Goal: Check status

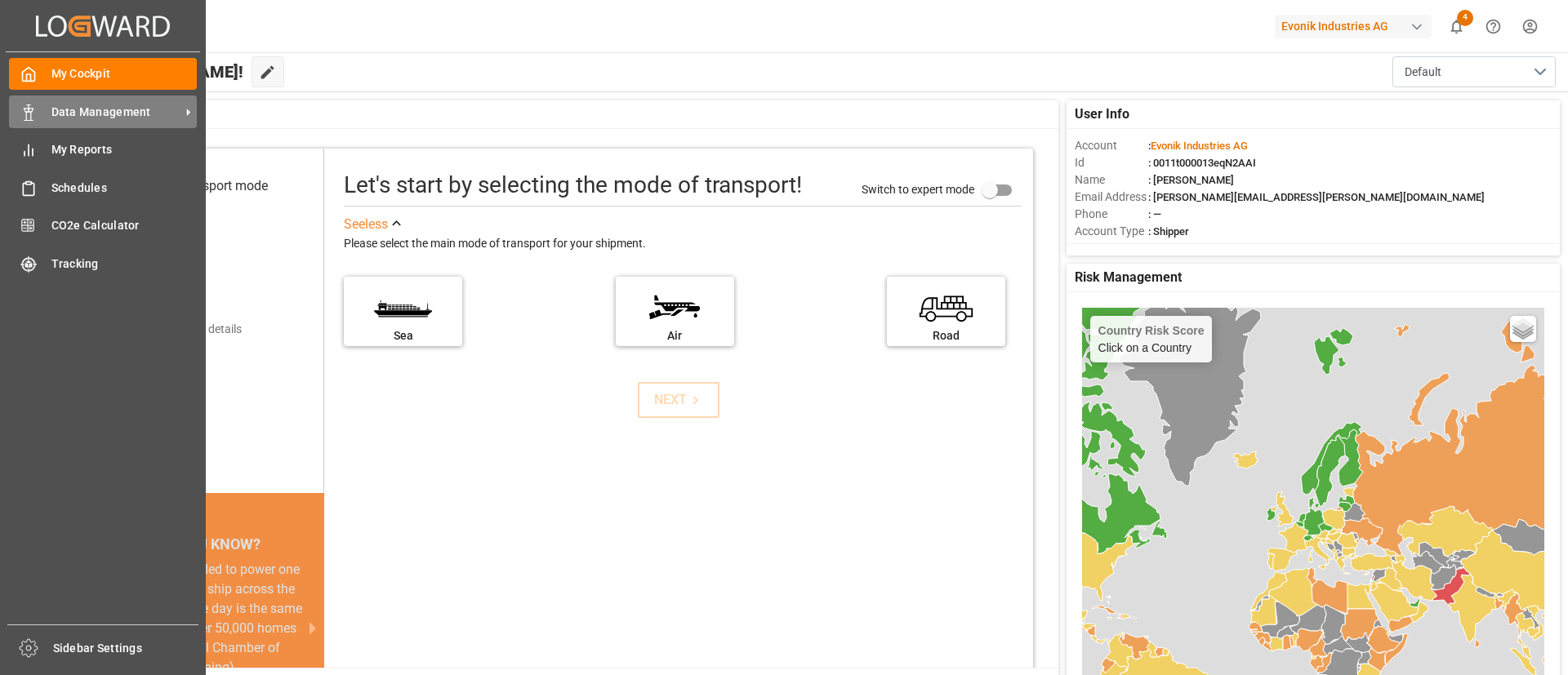
click at [75, 113] on span "Data Management" at bounding box center [116, 112] width 129 height 17
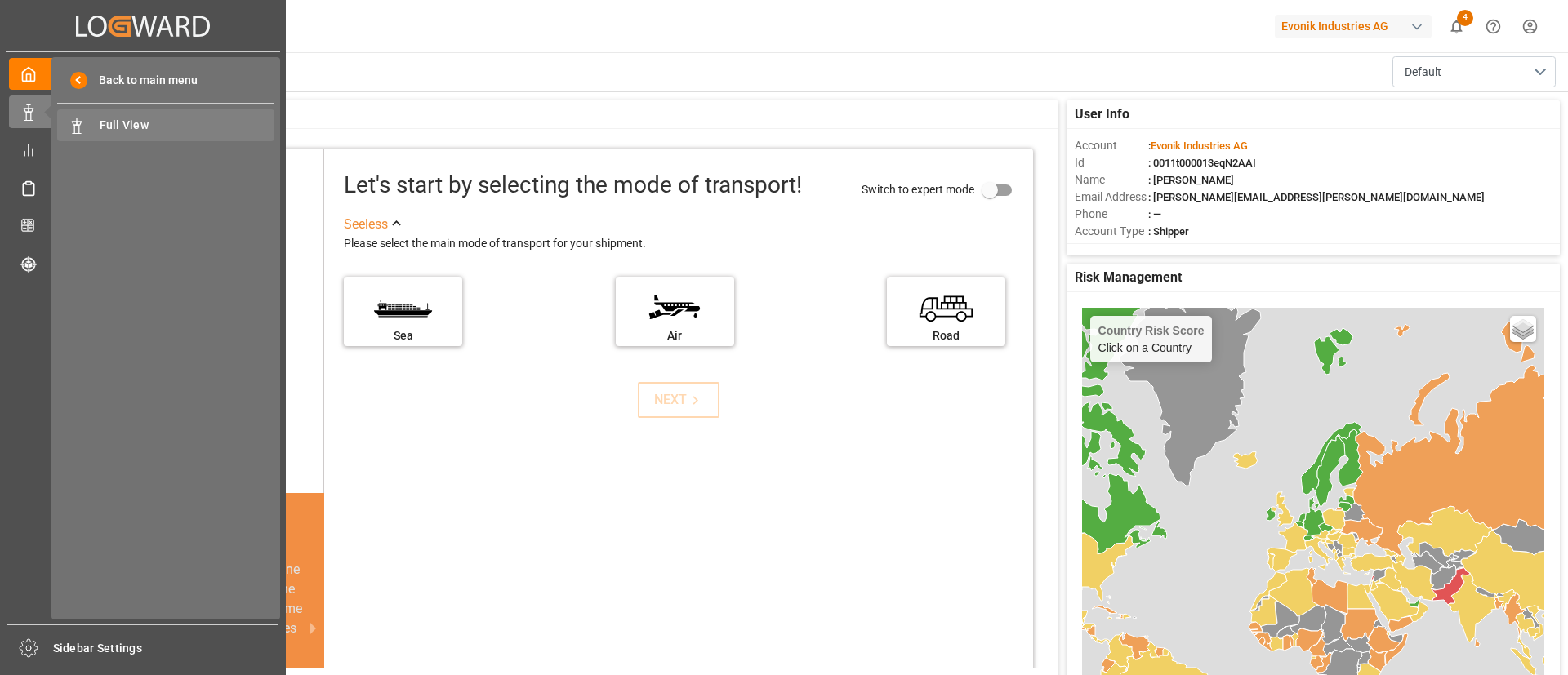
click at [120, 127] on span "Full View" at bounding box center [187, 125] width 175 height 17
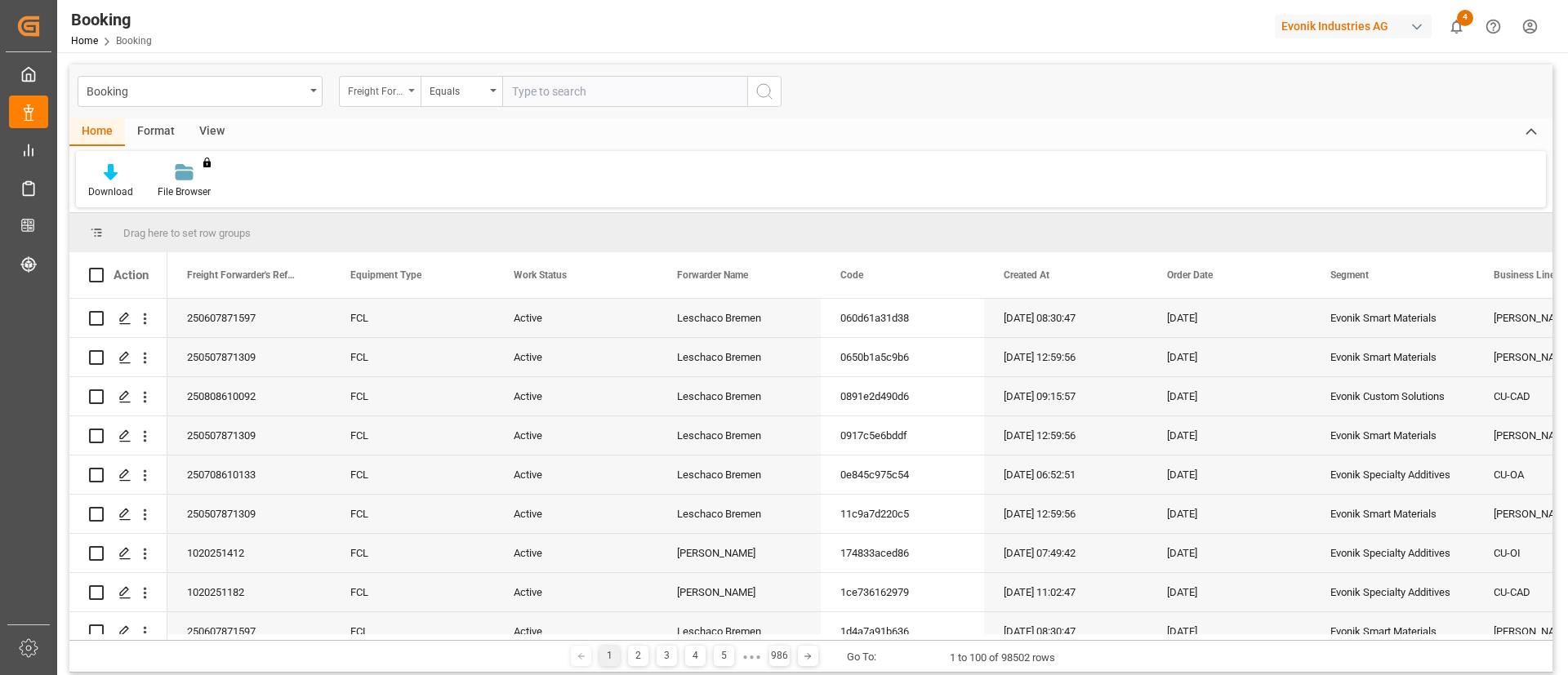
click at [384, 85] on div "Freight Forwarder's Reference No." at bounding box center [375, 90] width 56 height 19
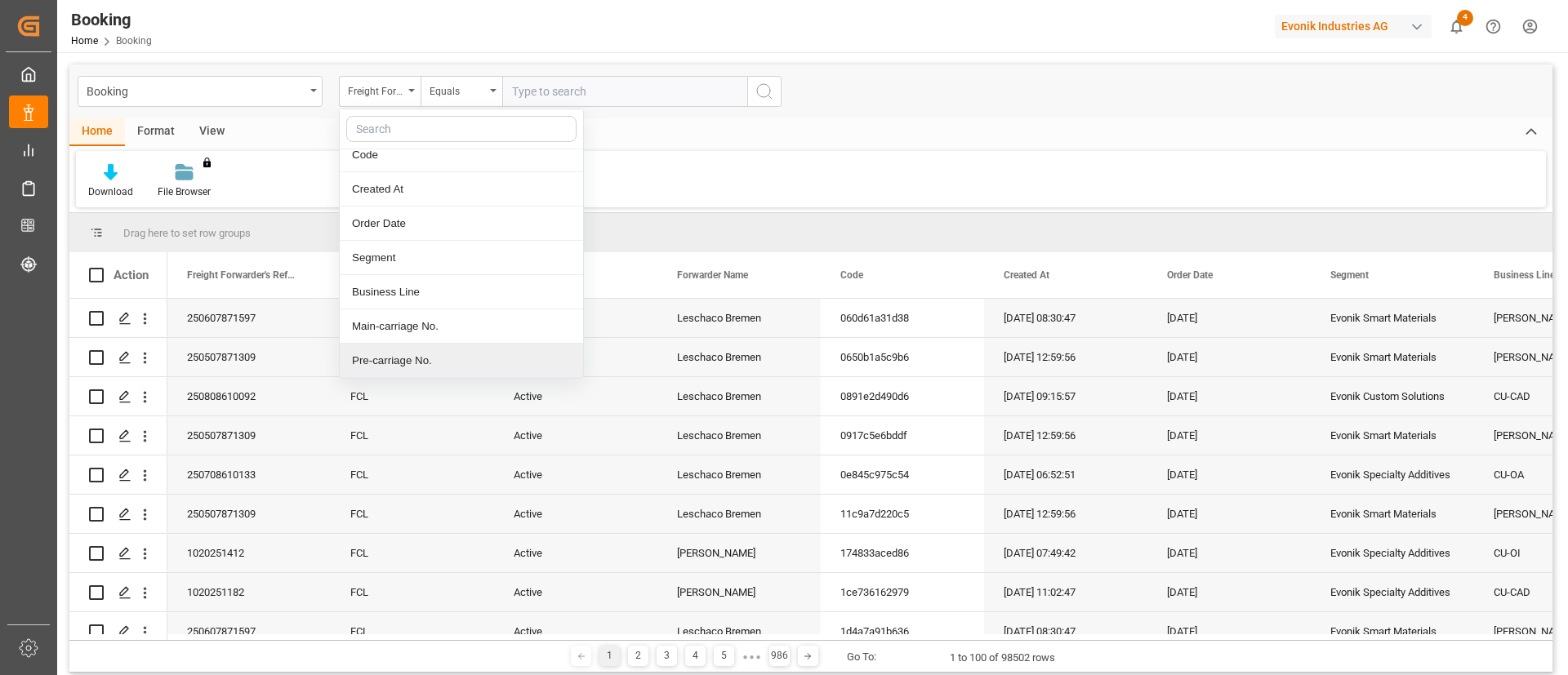
scroll to position [183, 0]
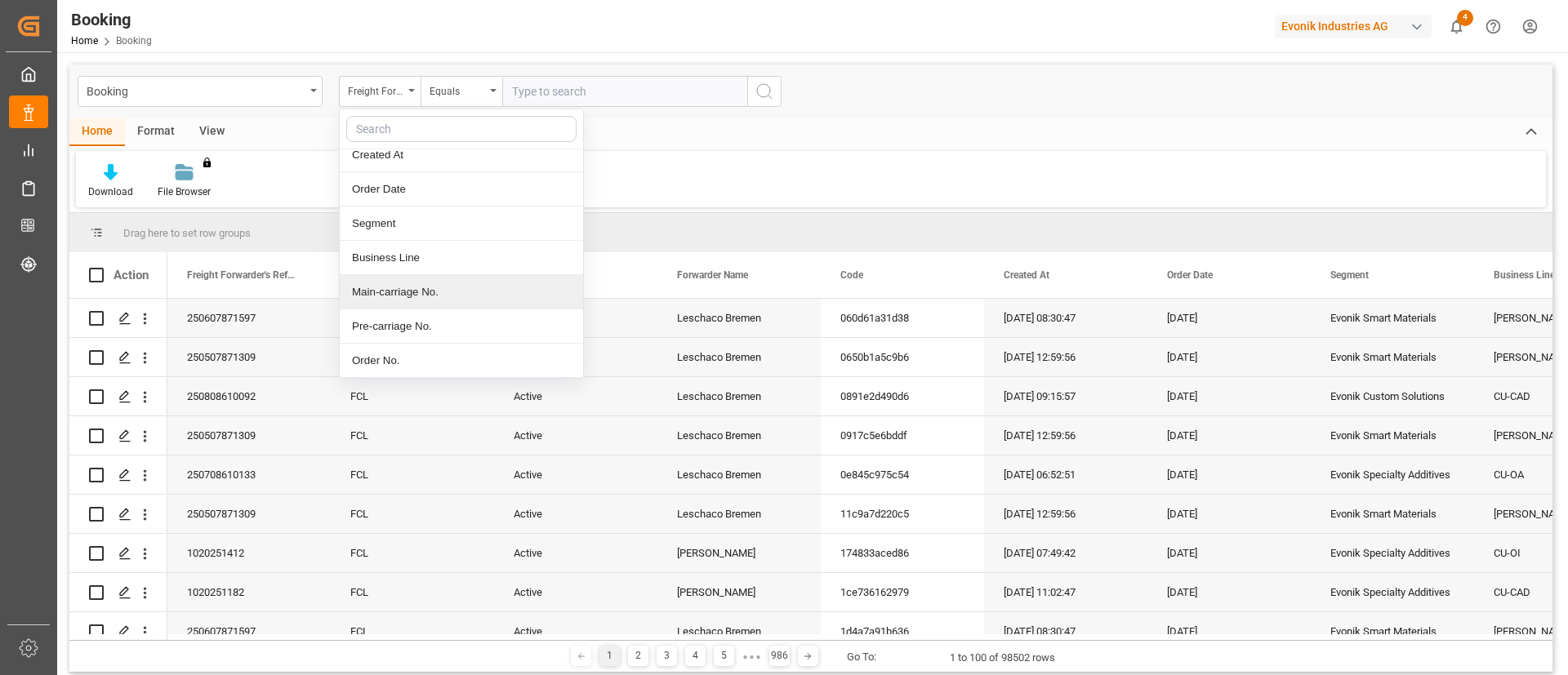
click at [427, 290] on div "Main-carriage No." at bounding box center [461, 292] width 243 height 34
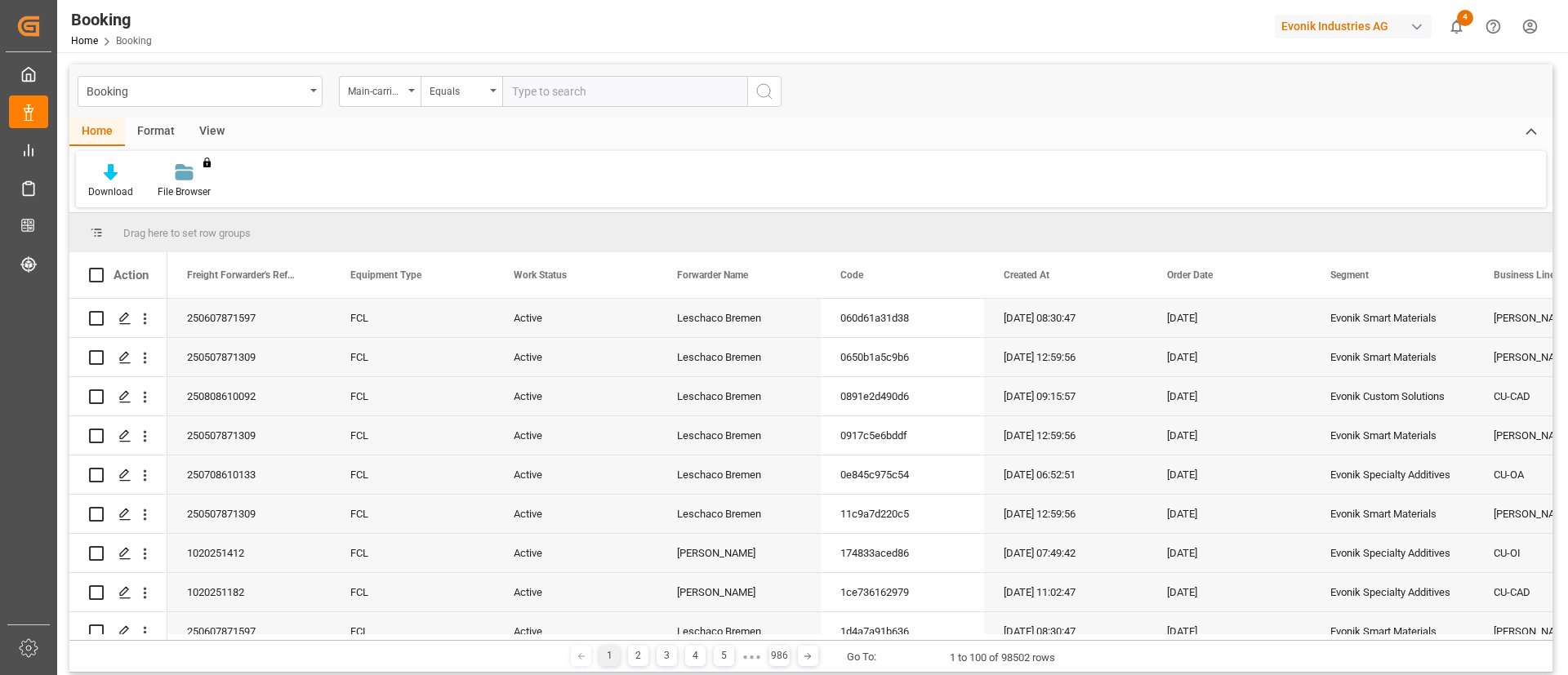
click at [629, 83] on input "text" at bounding box center [625, 91] width 245 height 31
type input "7001212670"
click at [769, 87] on icon "search button" at bounding box center [764, 91] width 19 height 19
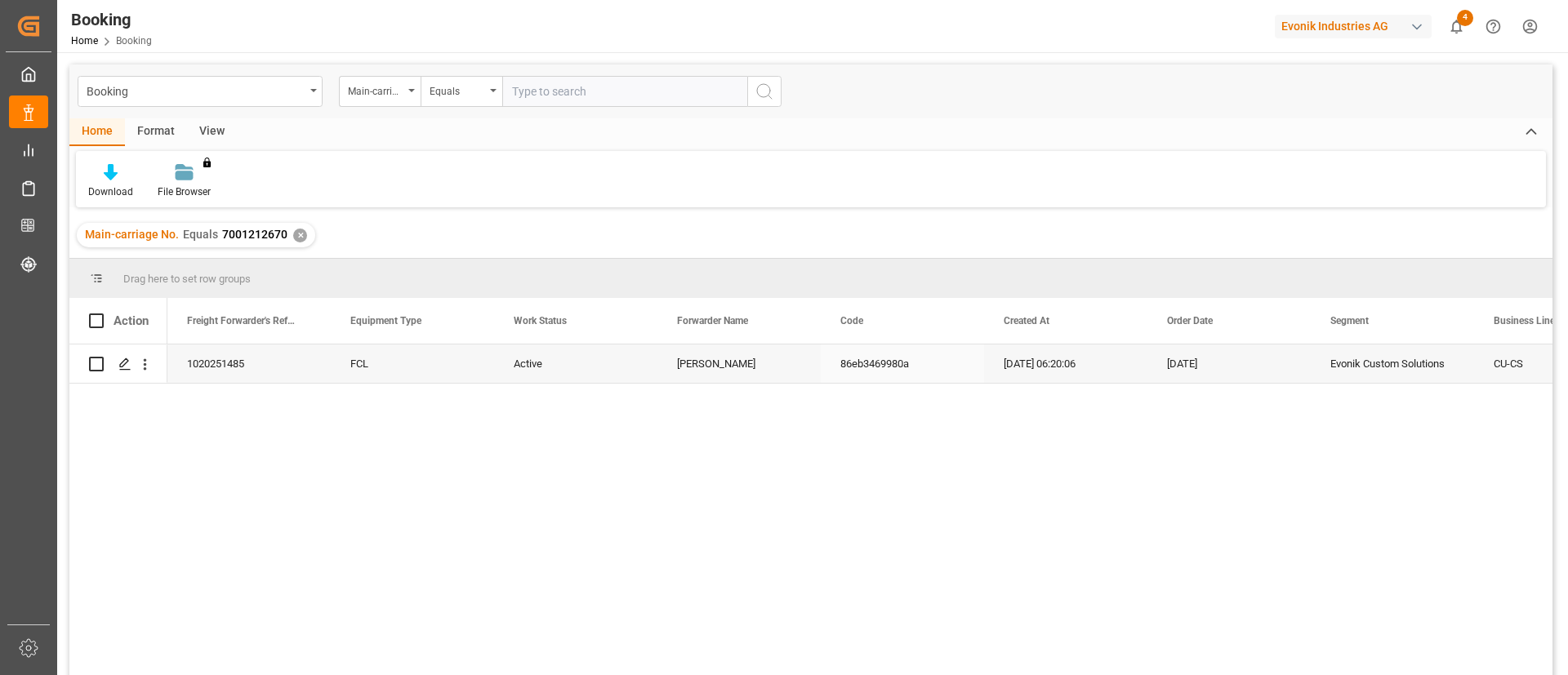
click at [274, 361] on div "1020251485" at bounding box center [249, 364] width 164 height 38
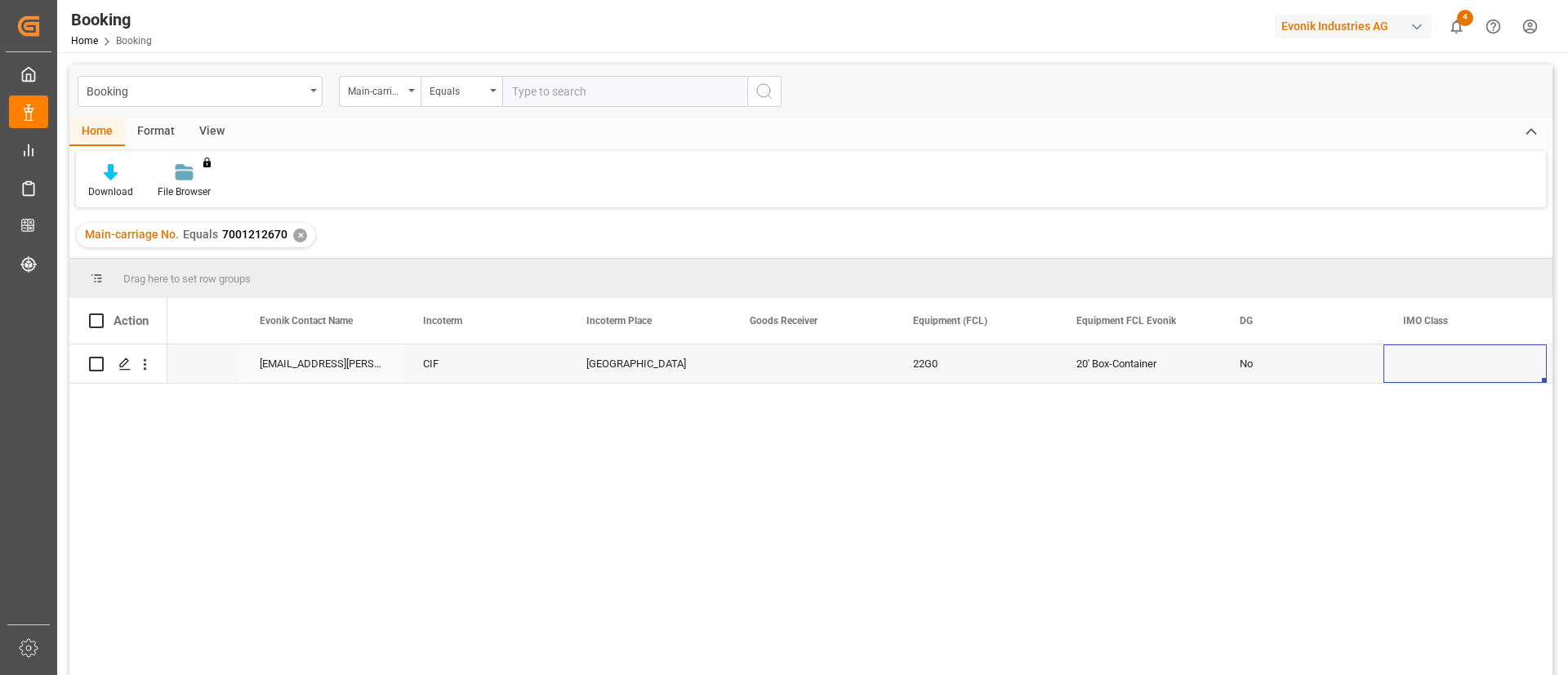
scroll to position [0, 2214]
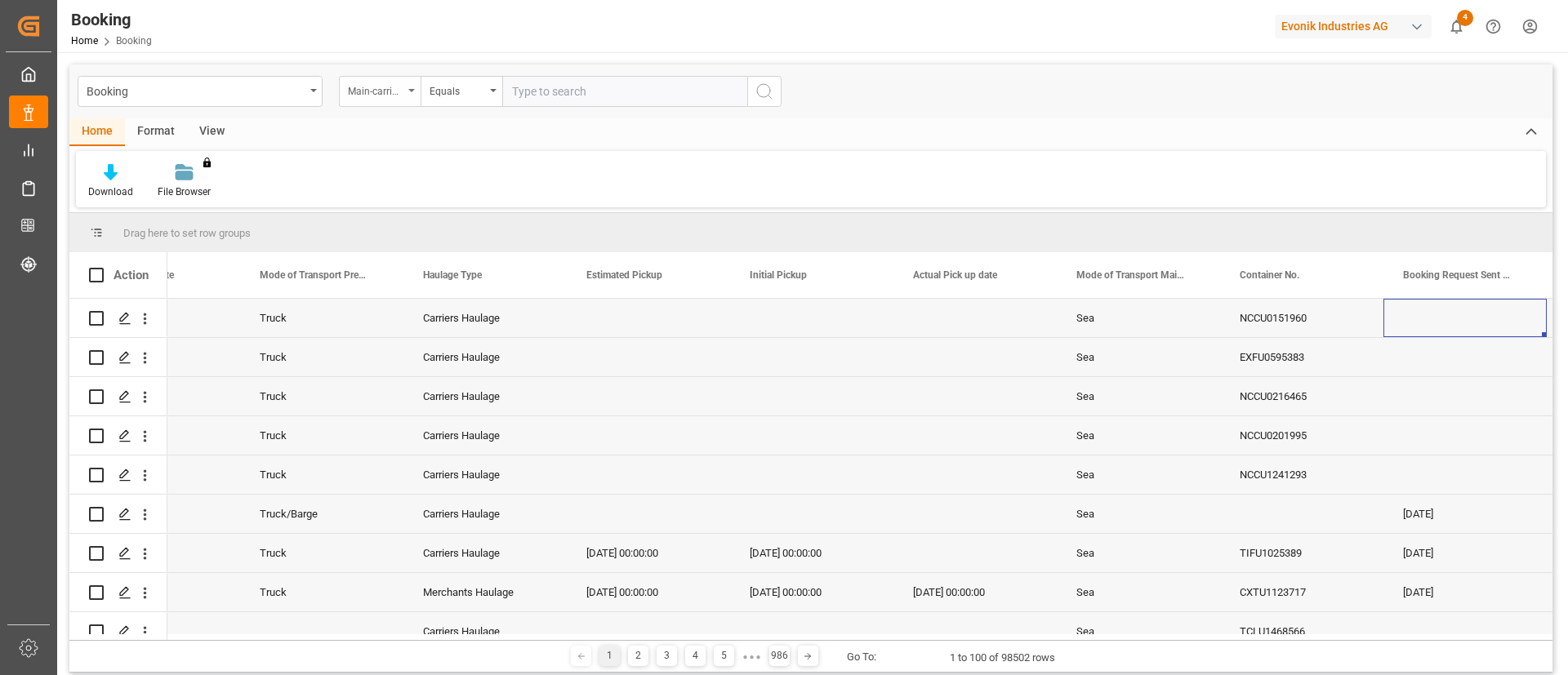
click at [411, 93] on div "Main-carriage No." at bounding box center [379, 91] width 81 height 31
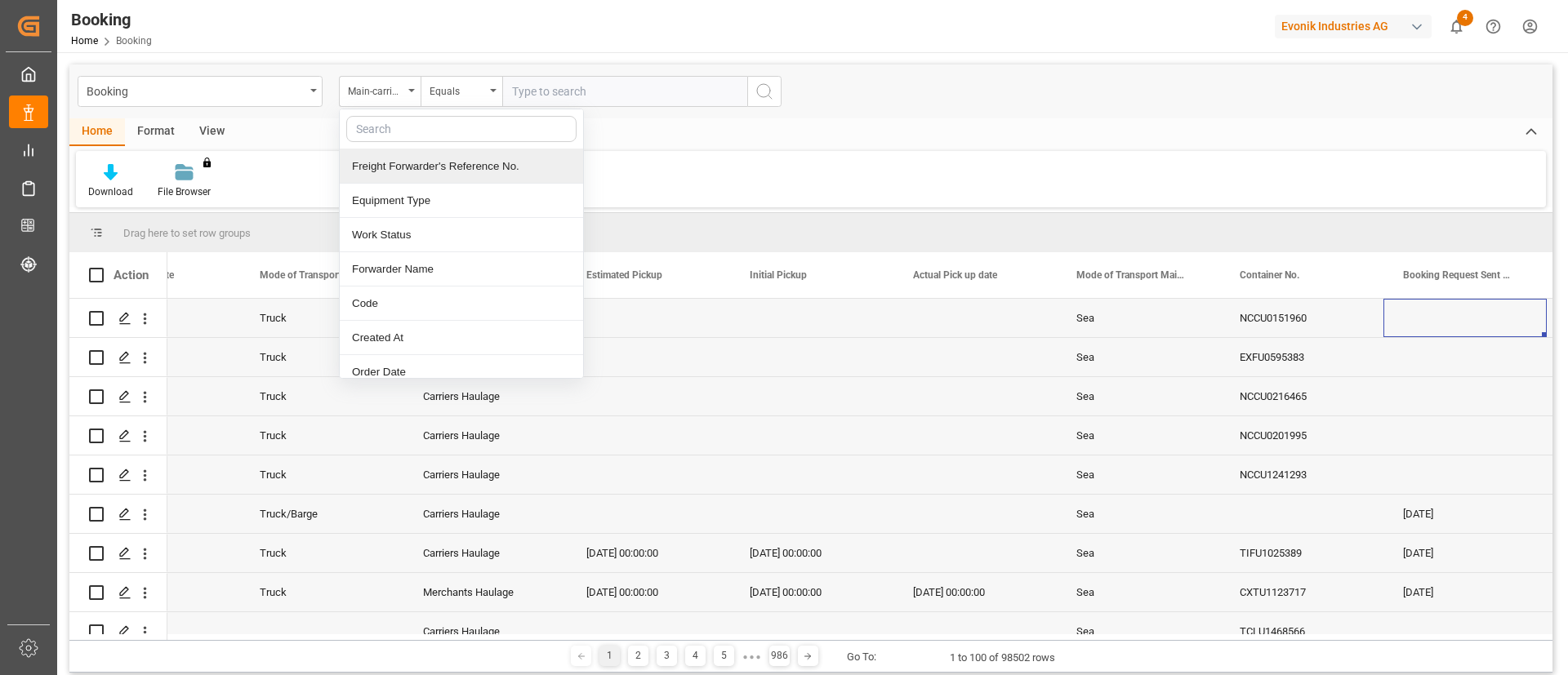
click at [736, 162] on div "Download File Browser You don't have permission for this feature. Contact admin." at bounding box center [810, 179] width 1469 height 56
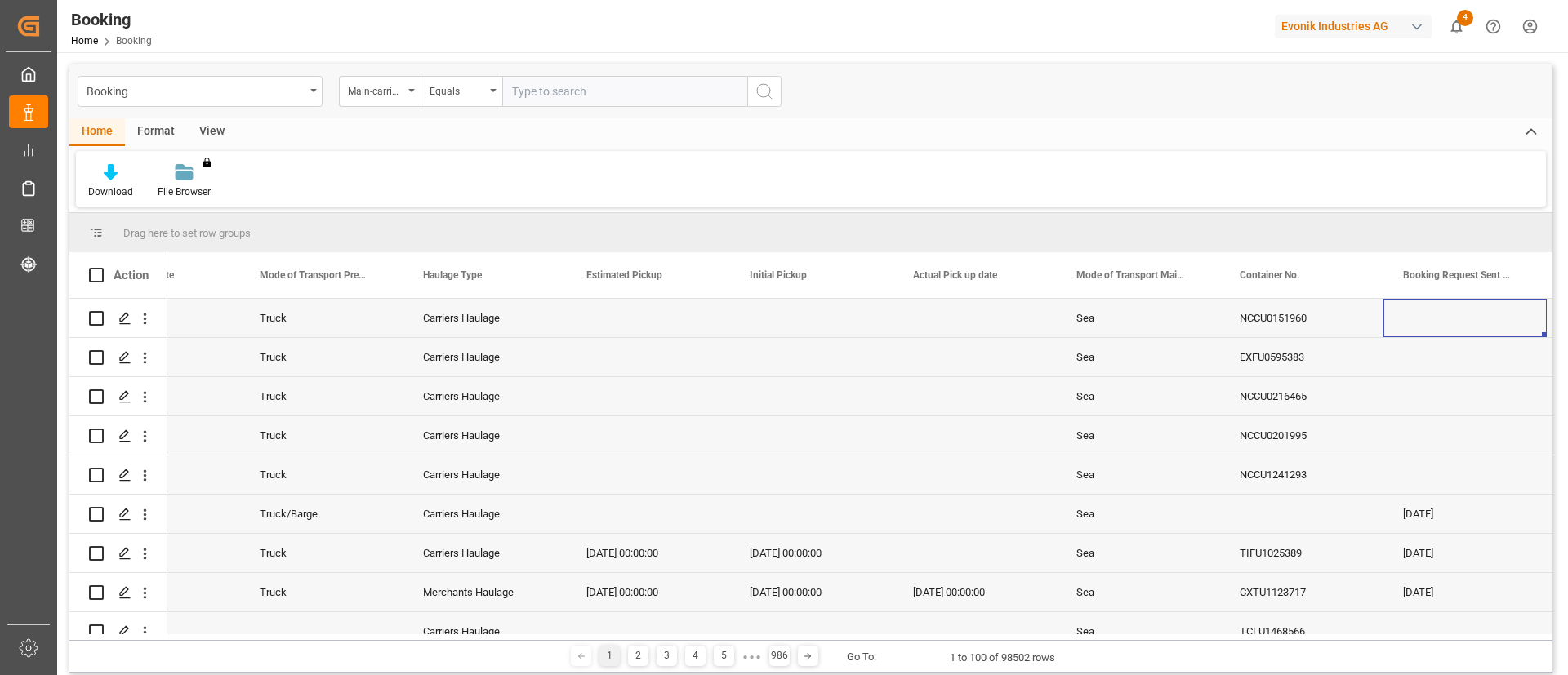
click at [653, 100] on input "text" at bounding box center [625, 91] width 245 height 31
type input "700121659"
click at [765, 97] on circle "search button" at bounding box center [764, 91] width 13 height 13
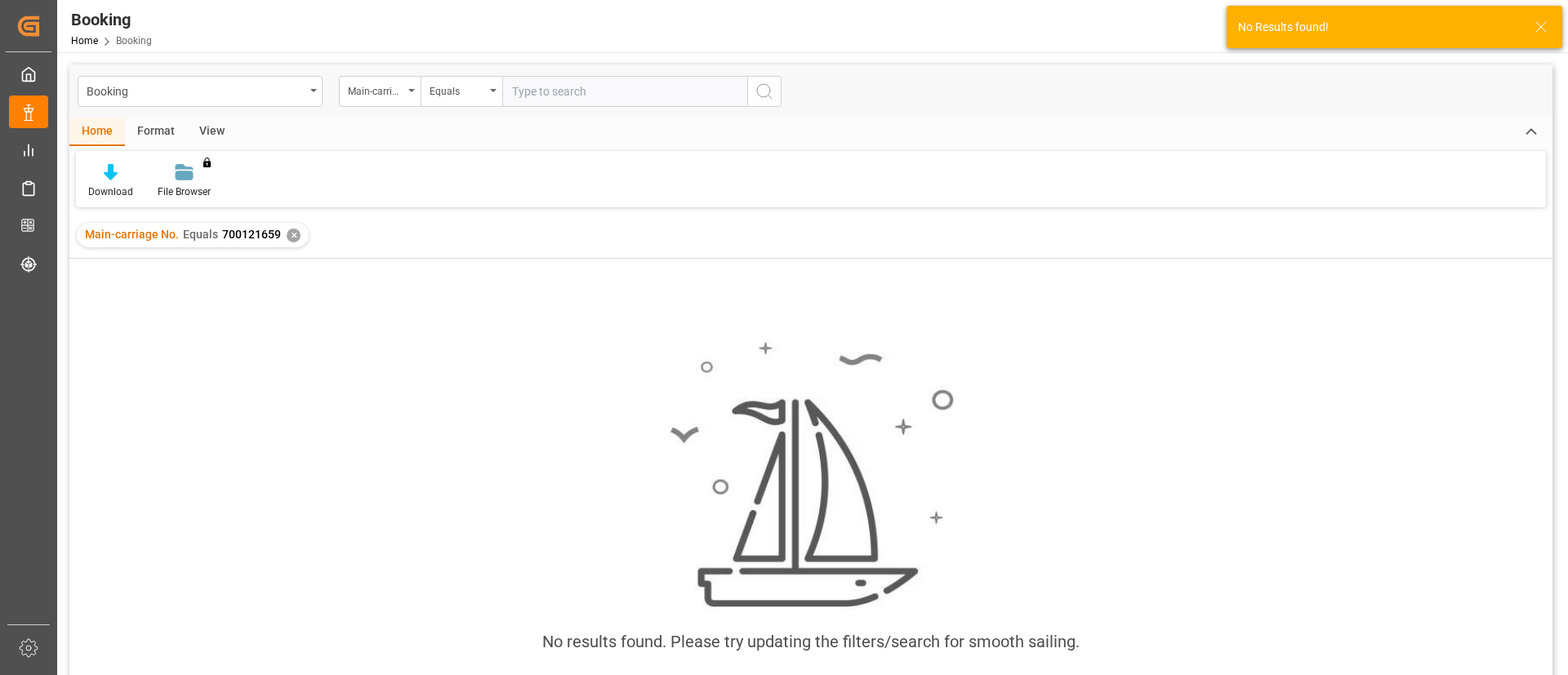
click at [641, 82] on input "text" at bounding box center [625, 91] width 245 height 31
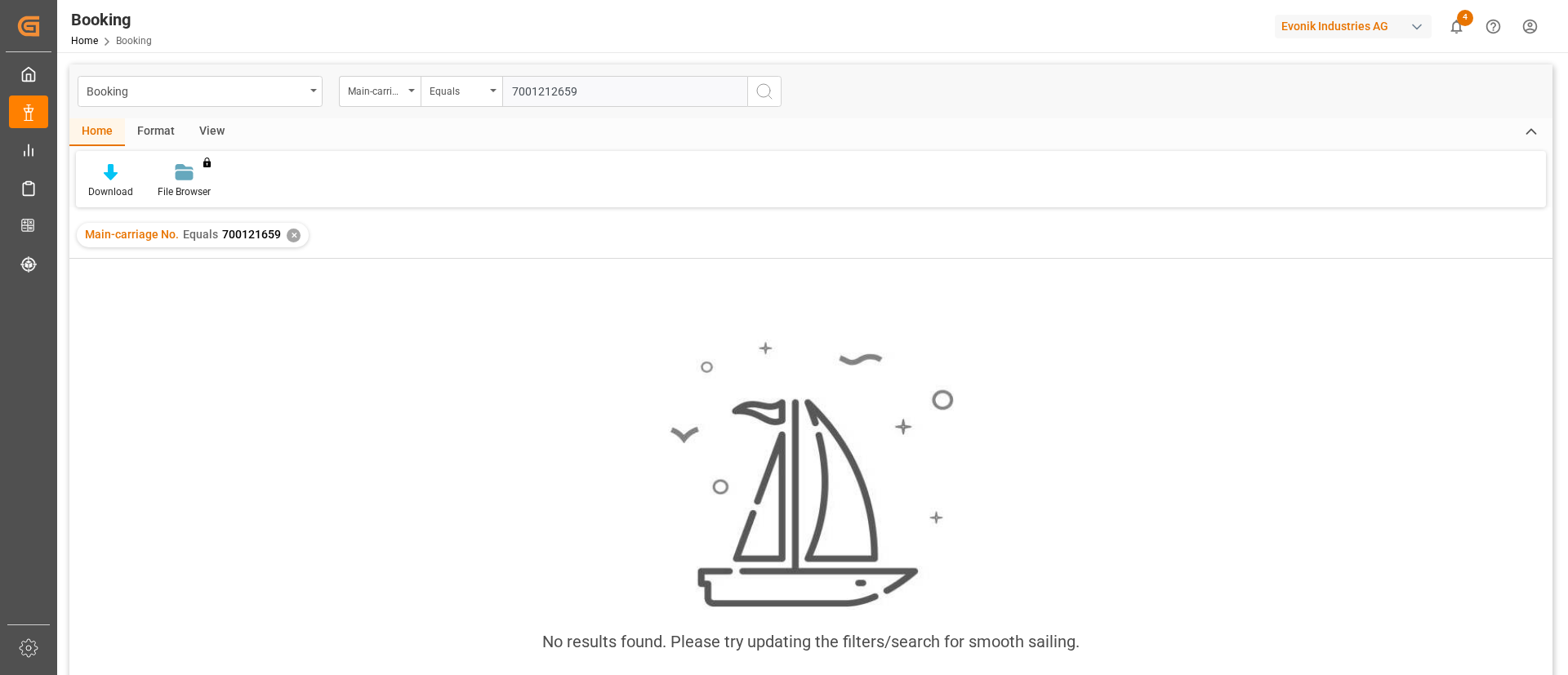
type input "7001212659"
click at [763, 92] on icon "search button" at bounding box center [764, 91] width 19 height 19
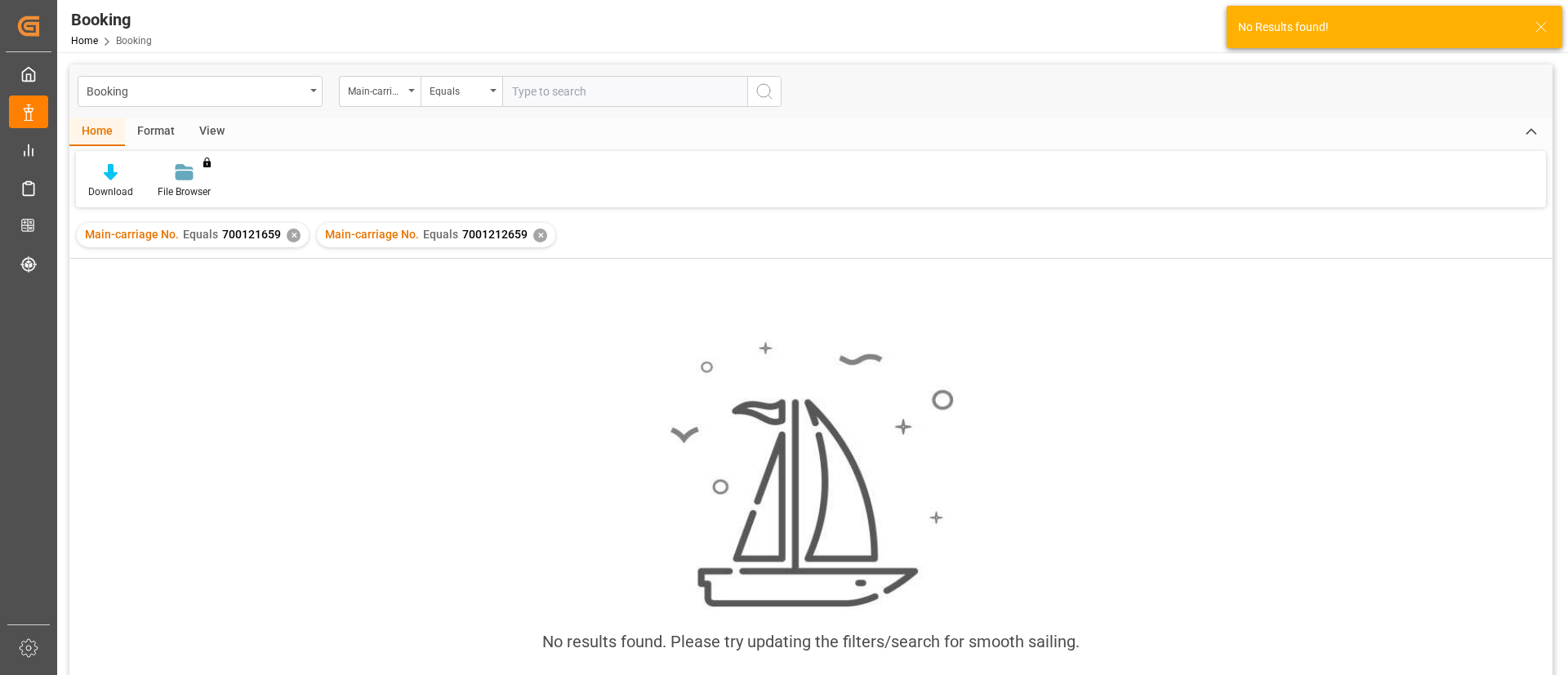
click at [533, 237] on div "✕" at bounding box center [540, 236] width 14 height 14
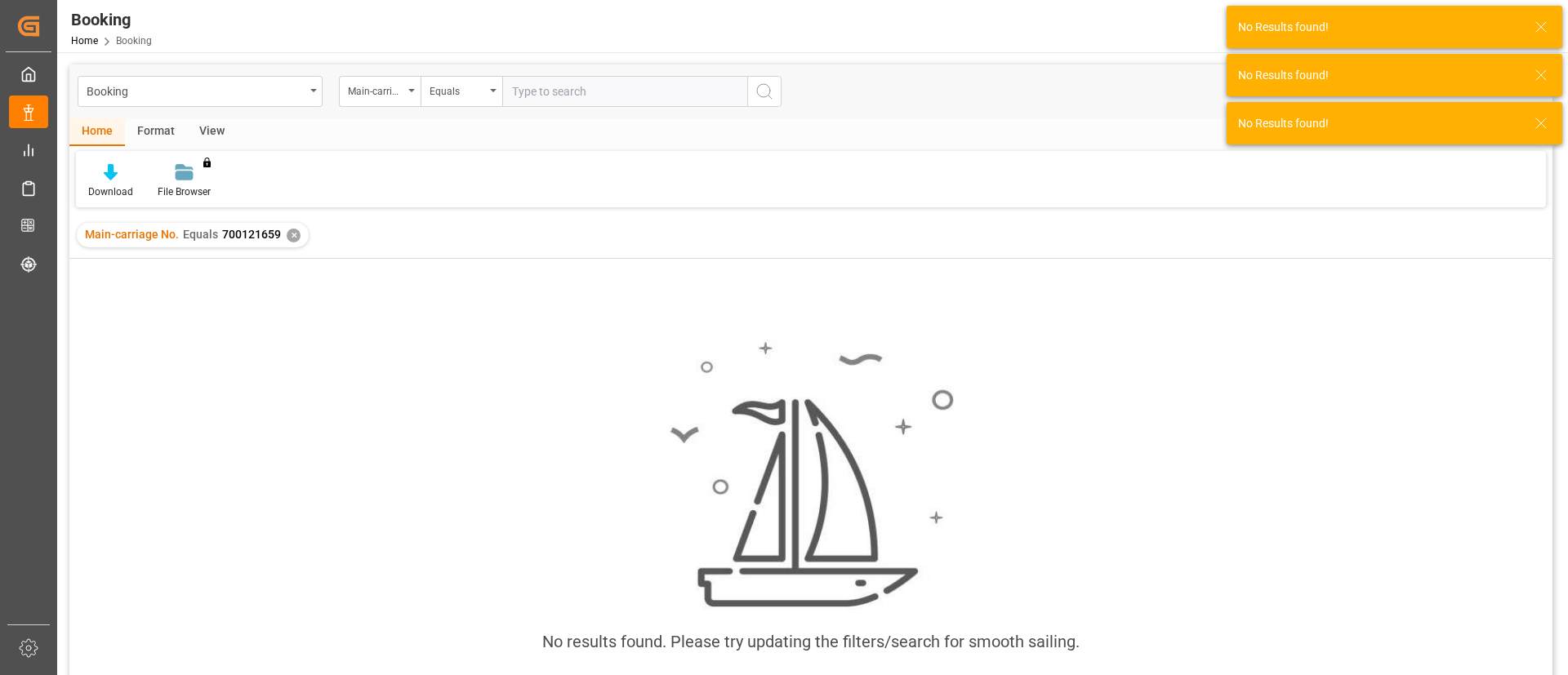
click at [286, 232] on div "✕" at bounding box center [293, 236] width 14 height 14
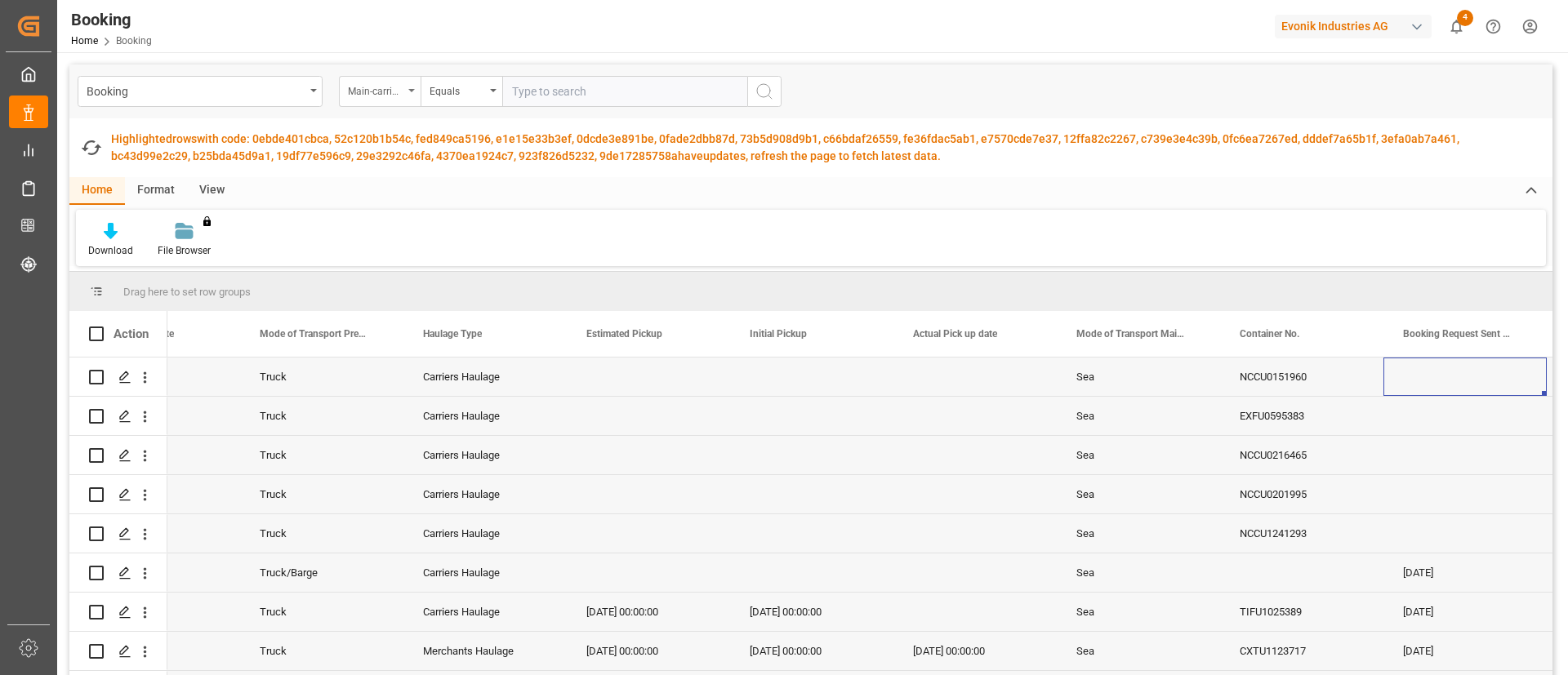
click at [409, 86] on div "Main-carriage No." at bounding box center [379, 91] width 81 height 31
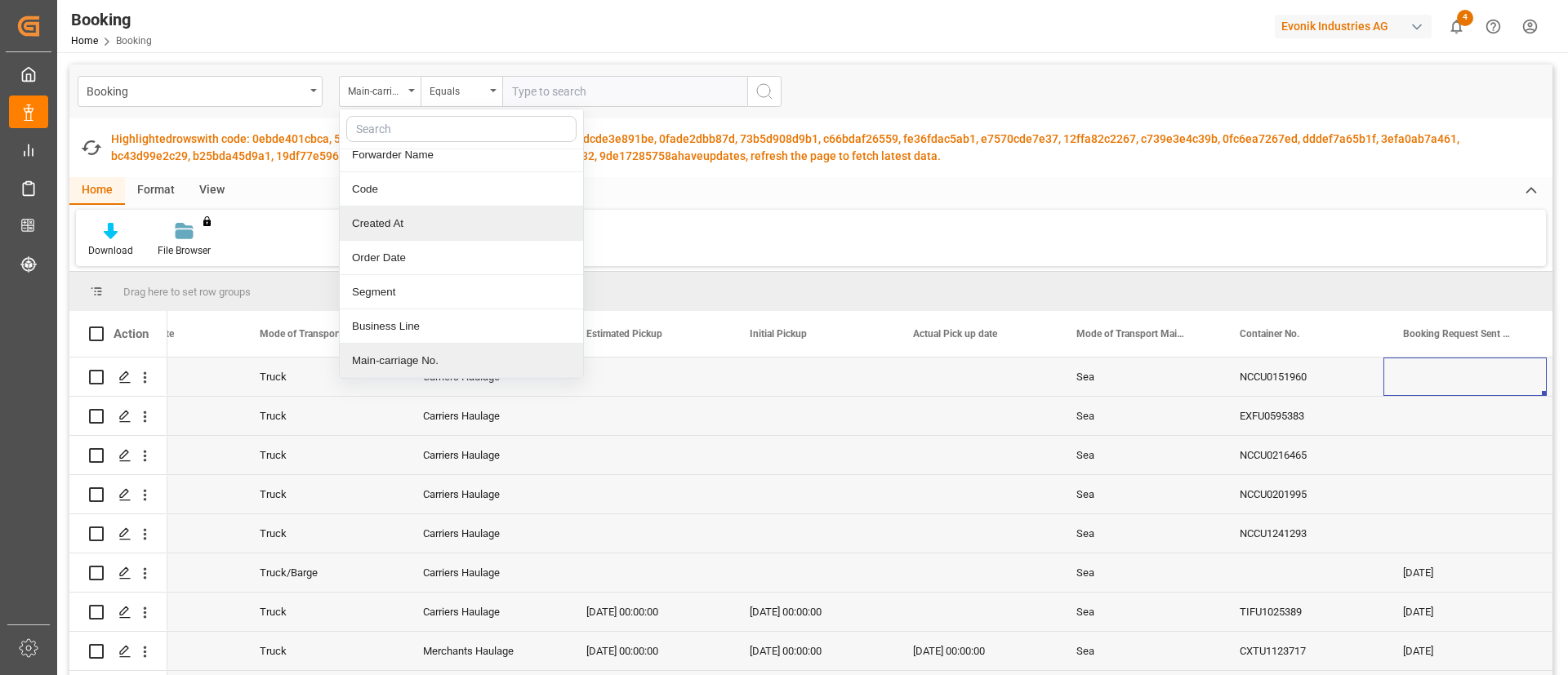
scroll to position [148, 0]
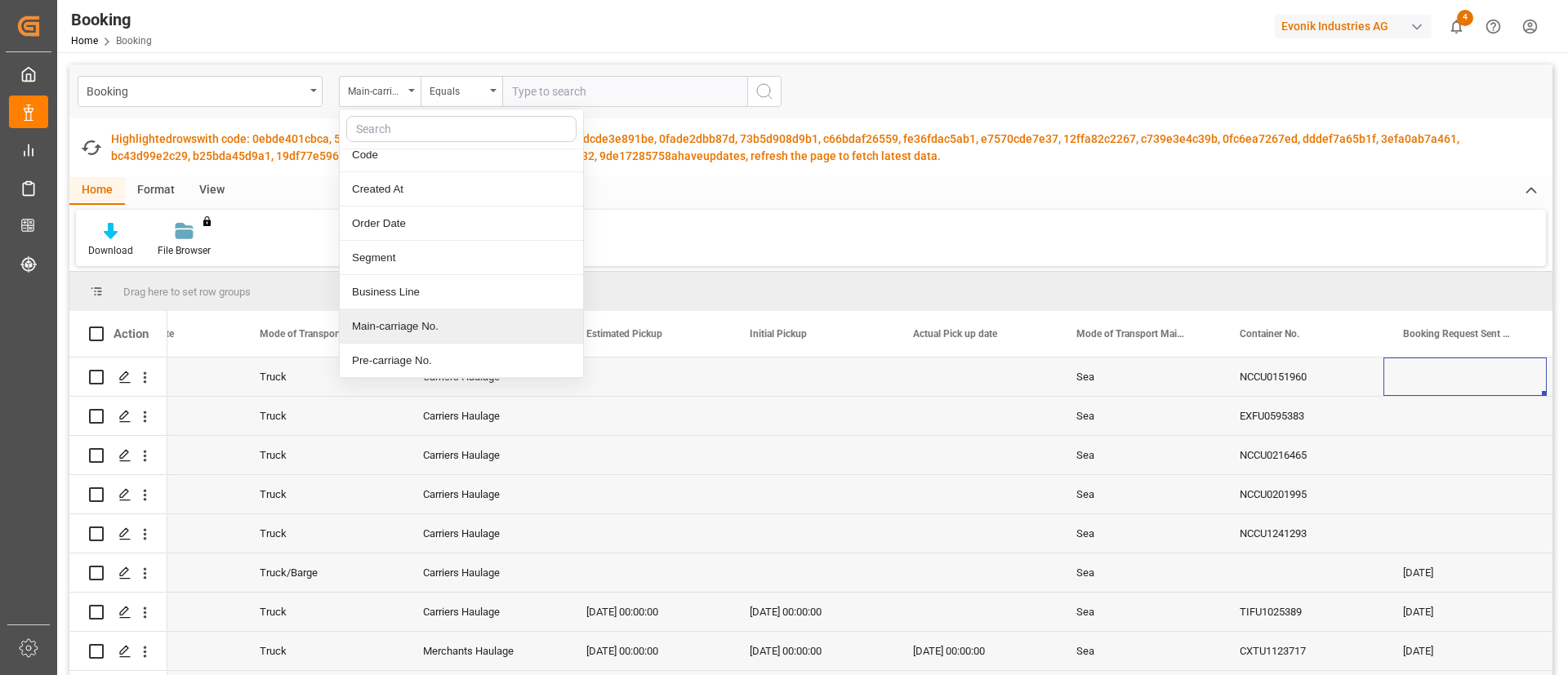
drag, startPoint x: 413, startPoint y: 322, endPoint x: 418, endPoint y: 312, distance: 11.2
click at [412, 320] on div "Main-carriage No." at bounding box center [461, 326] width 243 height 34
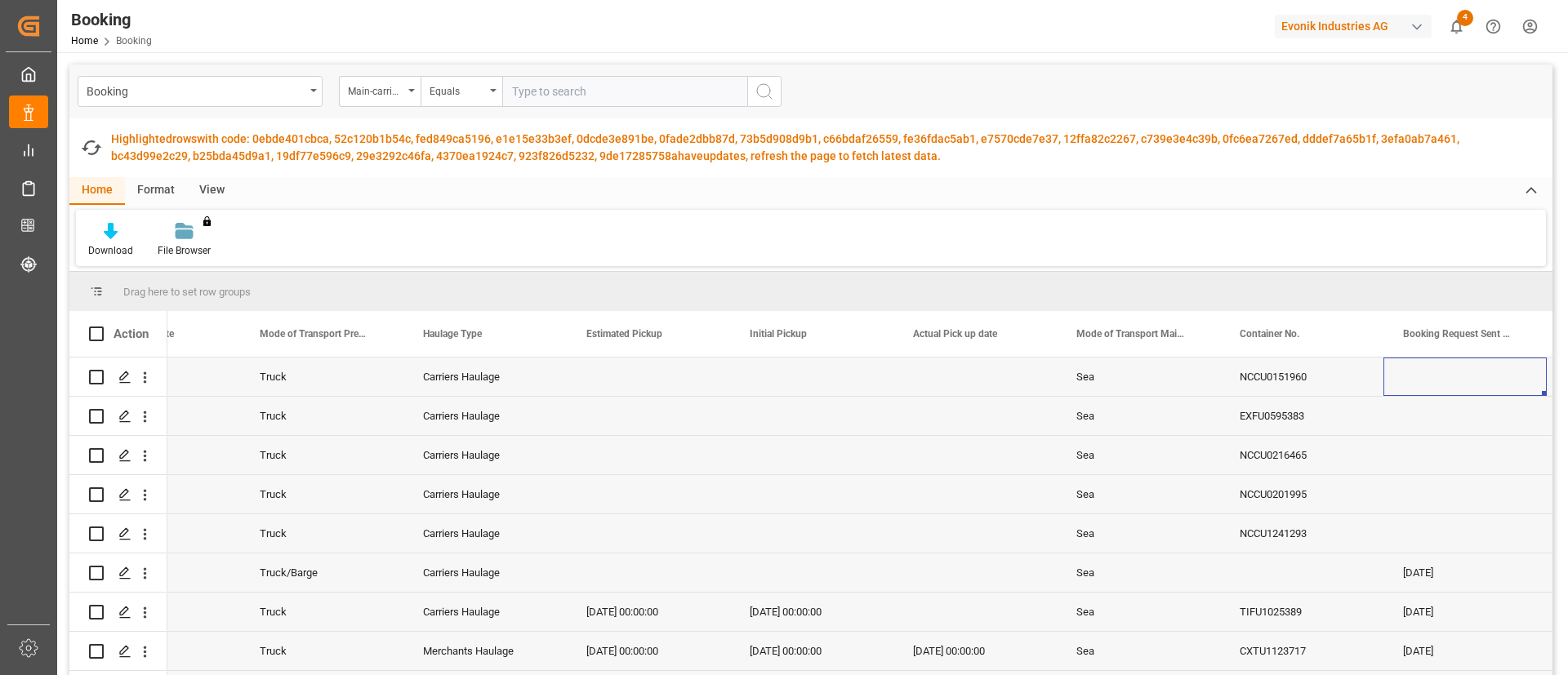
click at [583, 83] on input "text" at bounding box center [625, 91] width 245 height 31
paste input "7001212659"
type input "7001212659"
click at [770, 93] on icon "search button" at bounding box center [764, 91] width 19 height 19
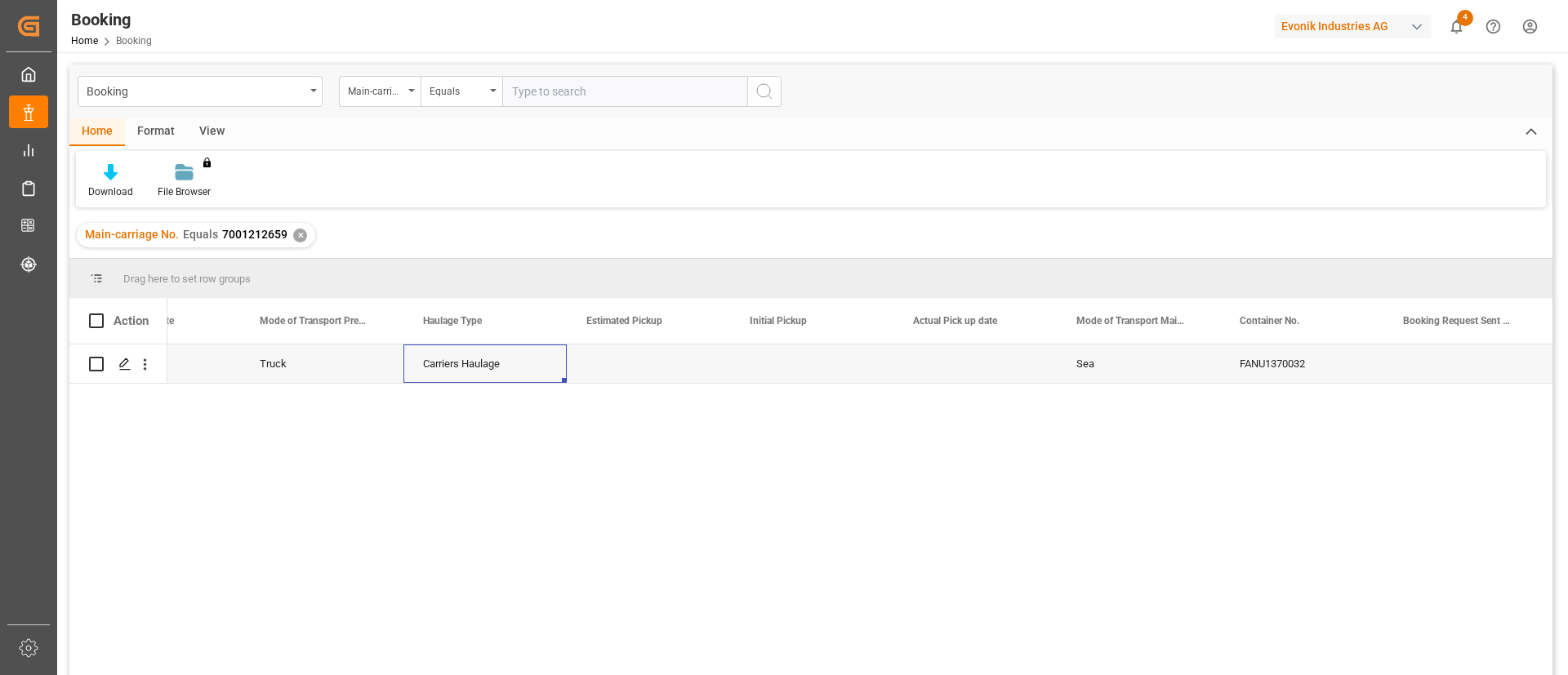
click at [435, 366] on div "Carriers Haulage" at bounding box center [484, 364] width 164 height 38
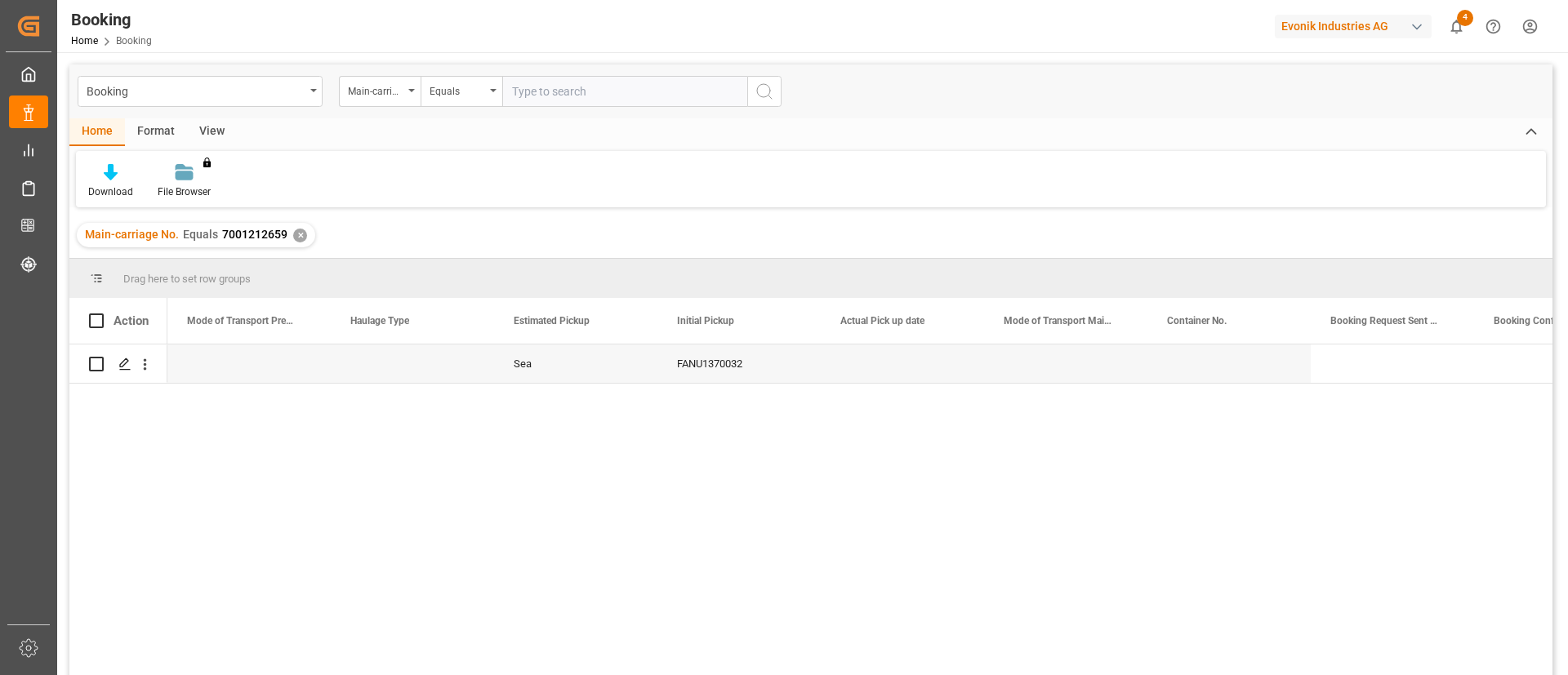
scroll to position [0, 4083]
click at [645, 562] on div "Sea FANU1370032 Carriers Haulage Truck [DATE] [DATE]" at bounding box center [860, 515] width 1385 height 342
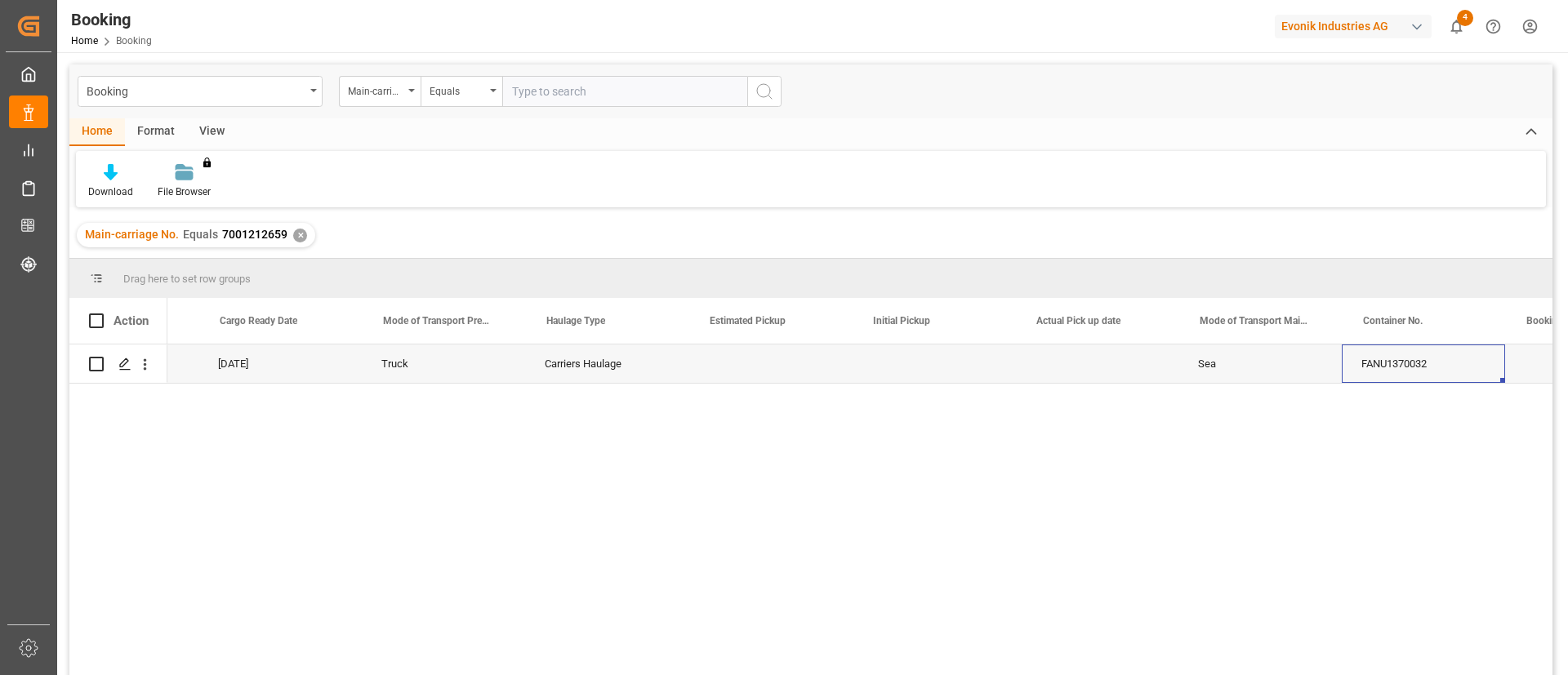
scroll to position [0, 3876]
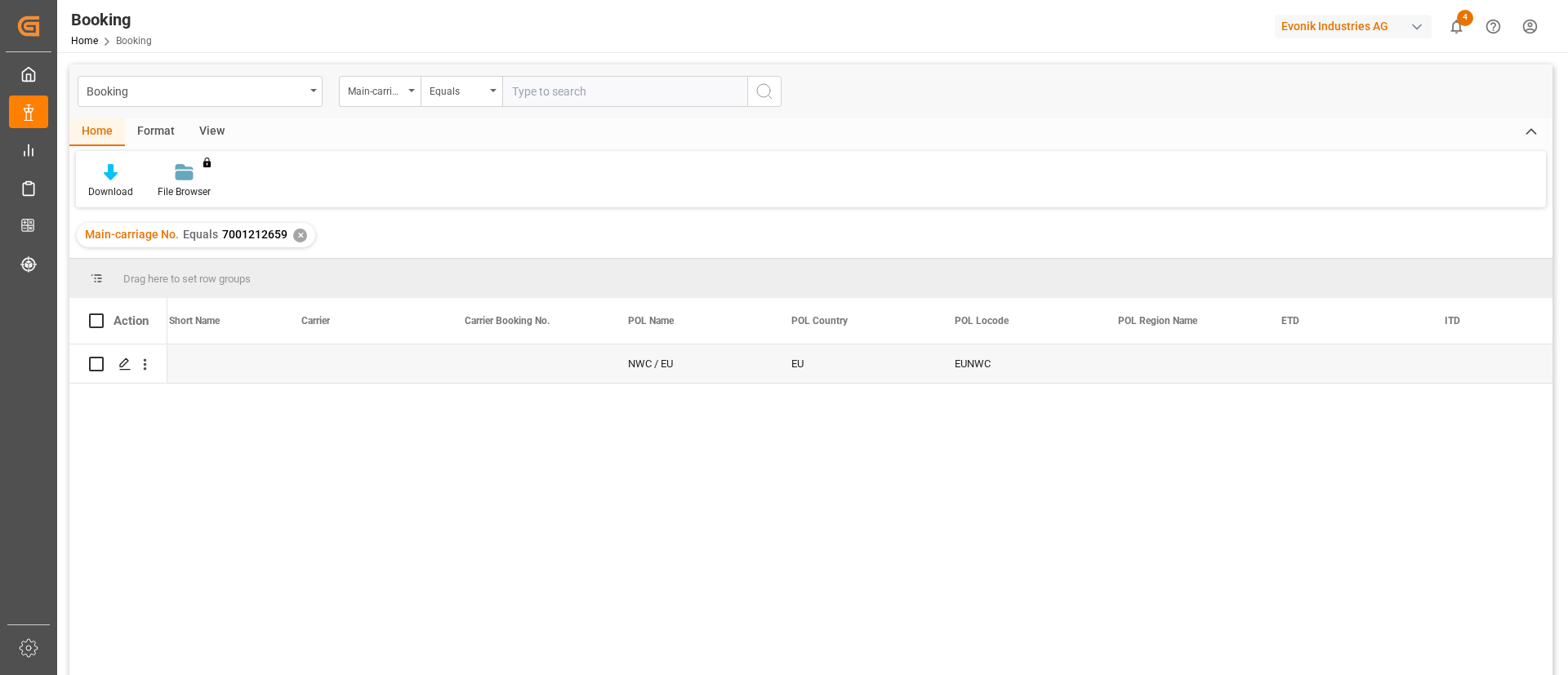
click at [574, 86] on input "text" at bounding box center [625, 91] width 245 height 31
type input "7001212670"
click at [773, 91] on button "search button" at bounding box center [765, 91] width 34 height 31
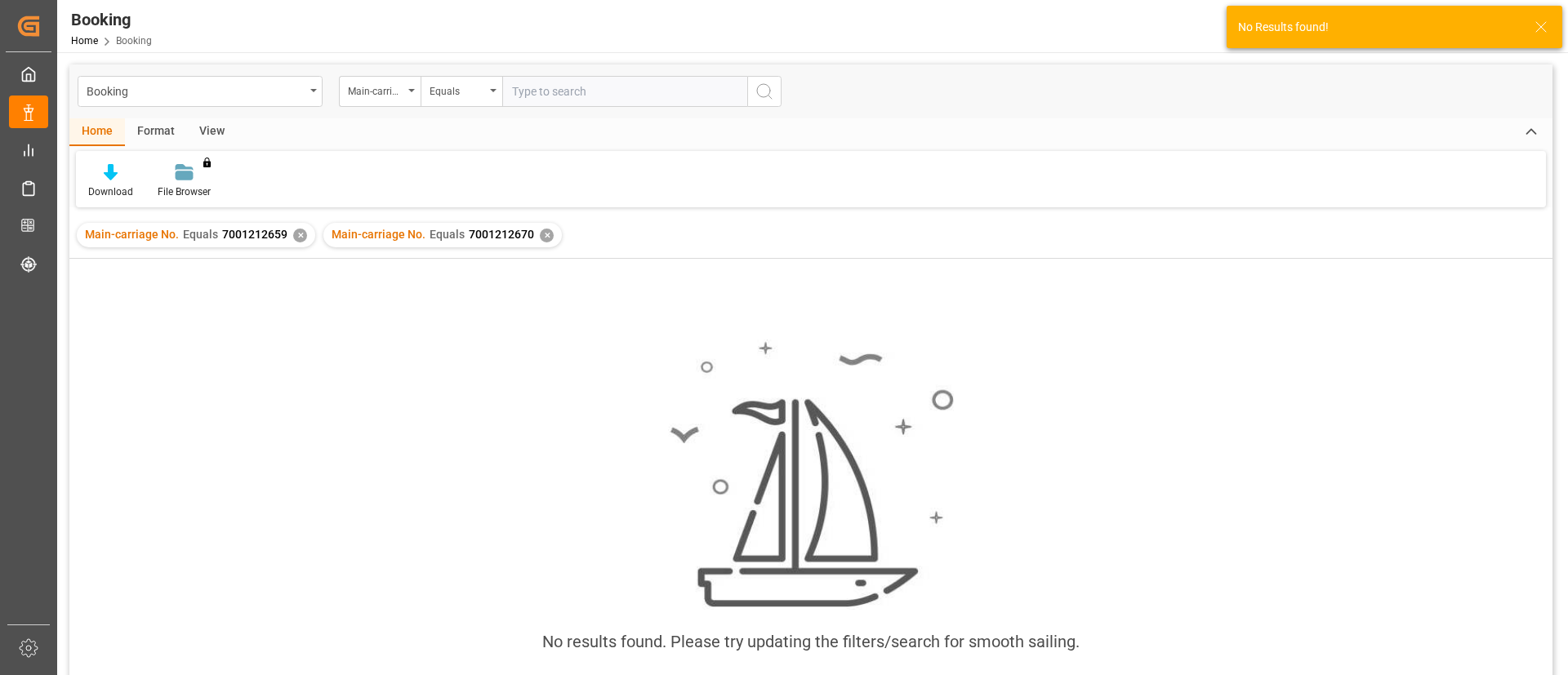
click at [540, 231] on div "✕" at bounding box center [547, 236] width 14 height 14
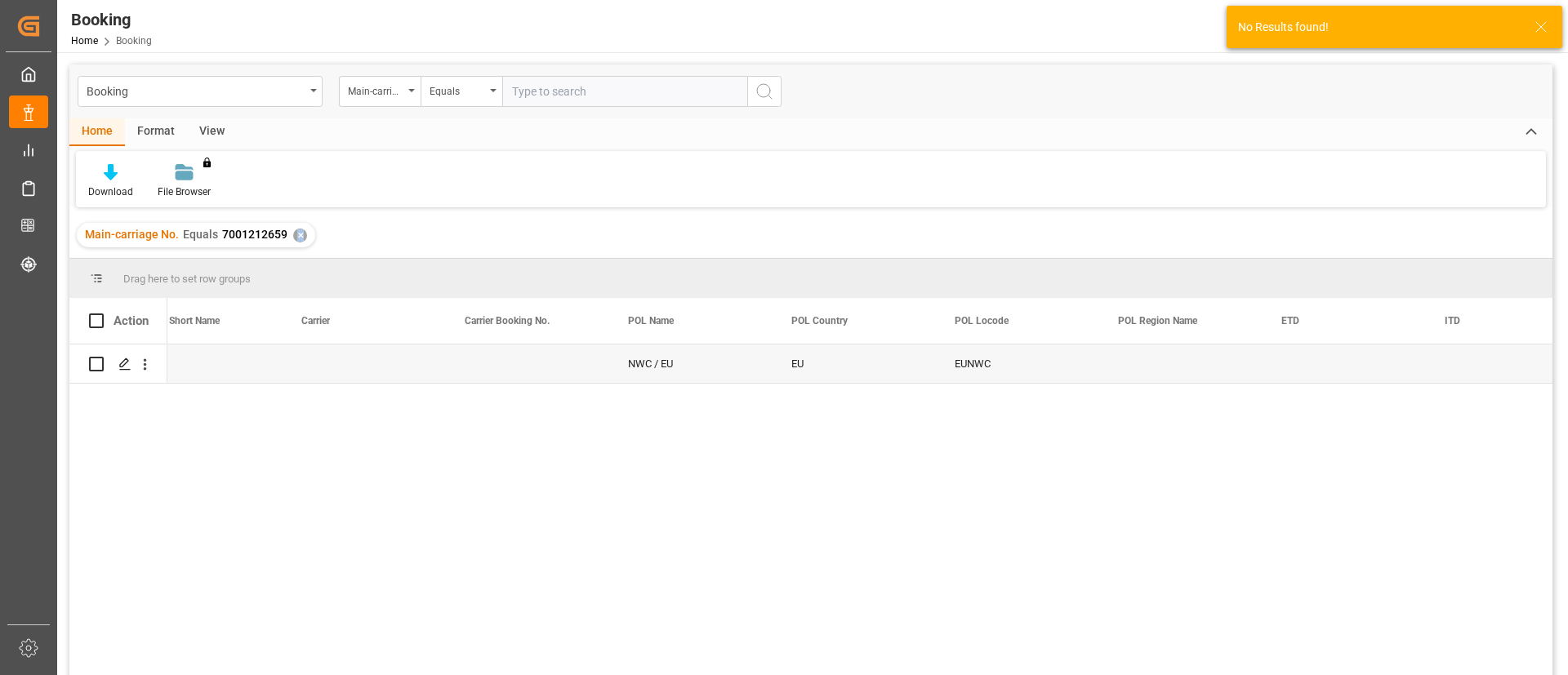
click at [296, 233] on div "✕" at bounding box center [300, 236] width 14 height 14
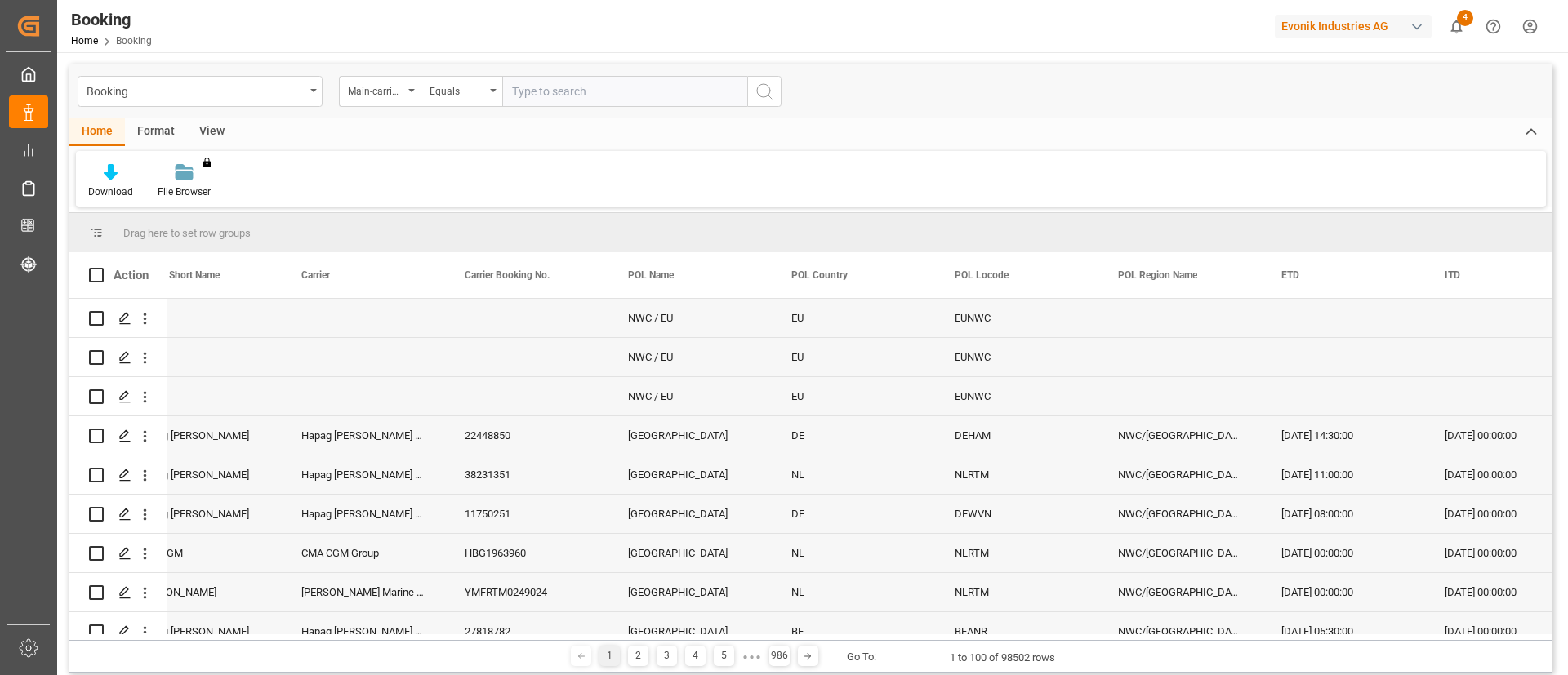
click at [566, 86] on input "text" at bounding box center [625, 91] width 245 height 31
paste input "7001212670"
type input "7001212670"
click at [759, 96] on circle "search button" at bounding box center [764, 91] width 13 height 13
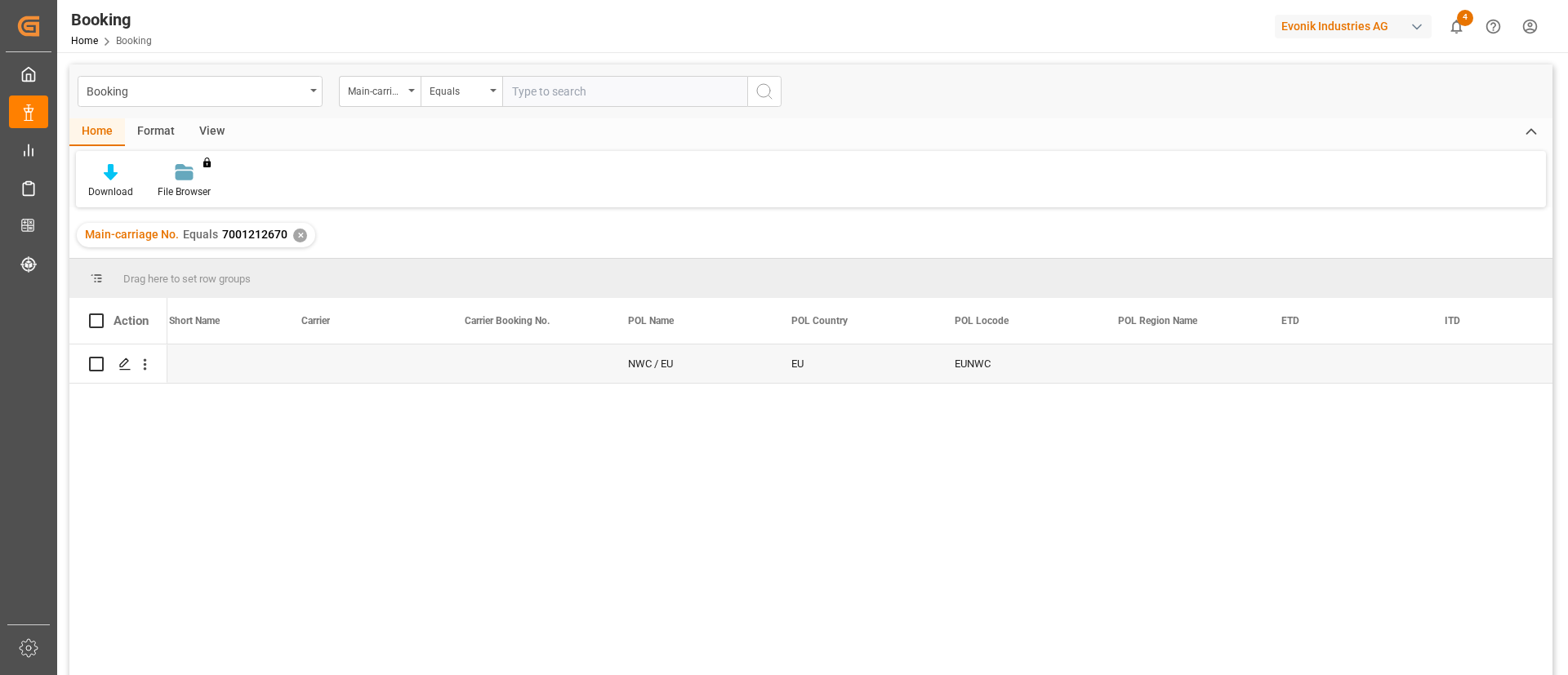
click at [647, 357] on div "NWC / EU" at bounding box center [690, 364] width 164 height 38
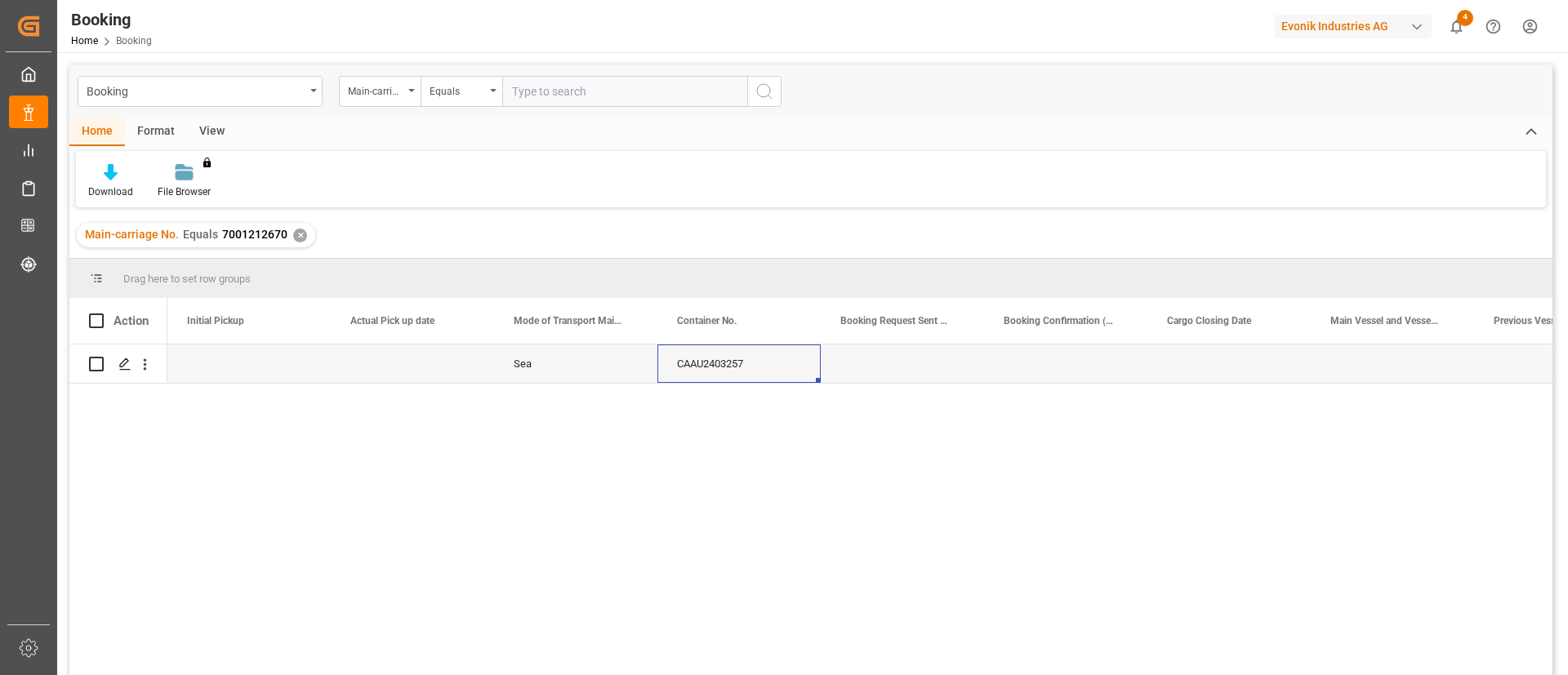
click at [819, 439] on div "CAAU2403257 Sea Carriers Haulage" at bounding box center [860, 515] width 1385 height 342
